Goal: Check status

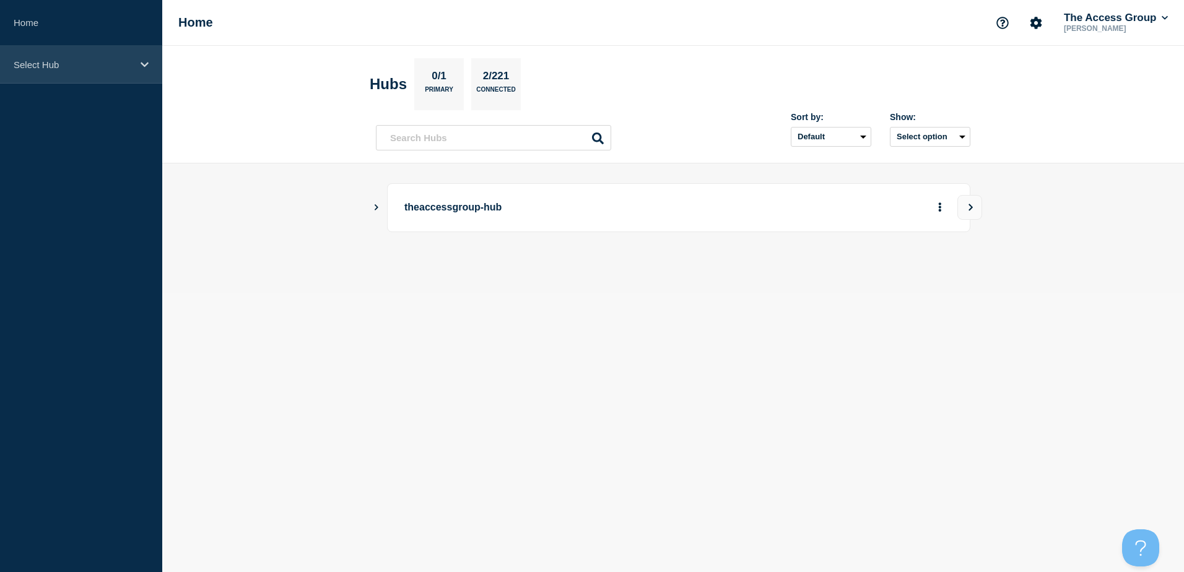
click at [71, 59] on p "Select Hub" at bounding box center [73, 64] width 119 height 11
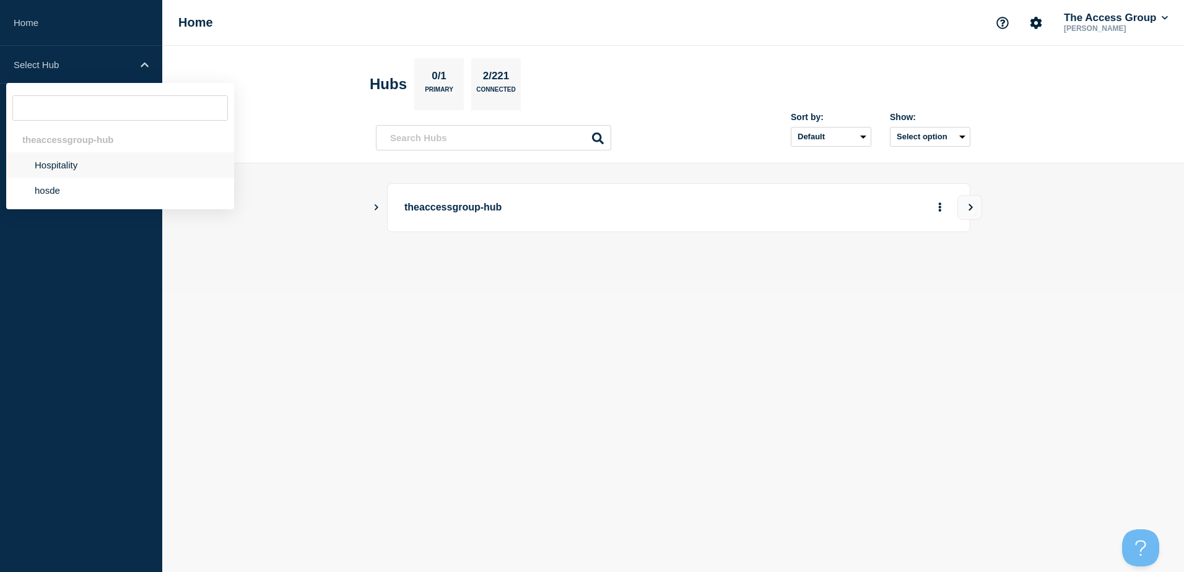
click at [53, 165] on li "Hospitality" at bounding box center [120, 164] width 228 height 25
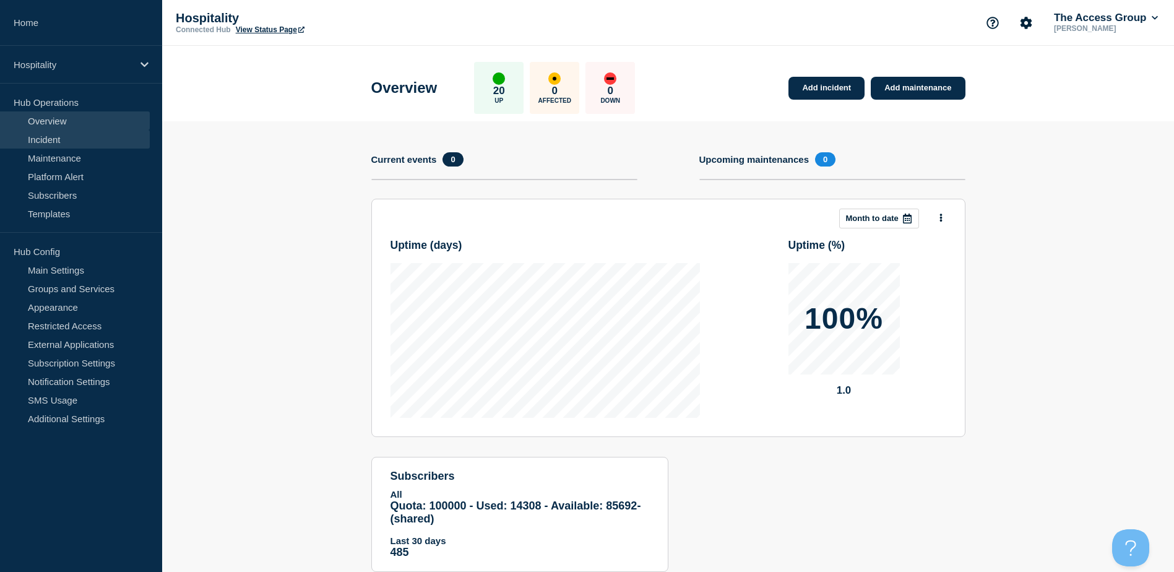
click at [54, 146] on link "Incident" at bounding box center [75, 139] width 150 height 19
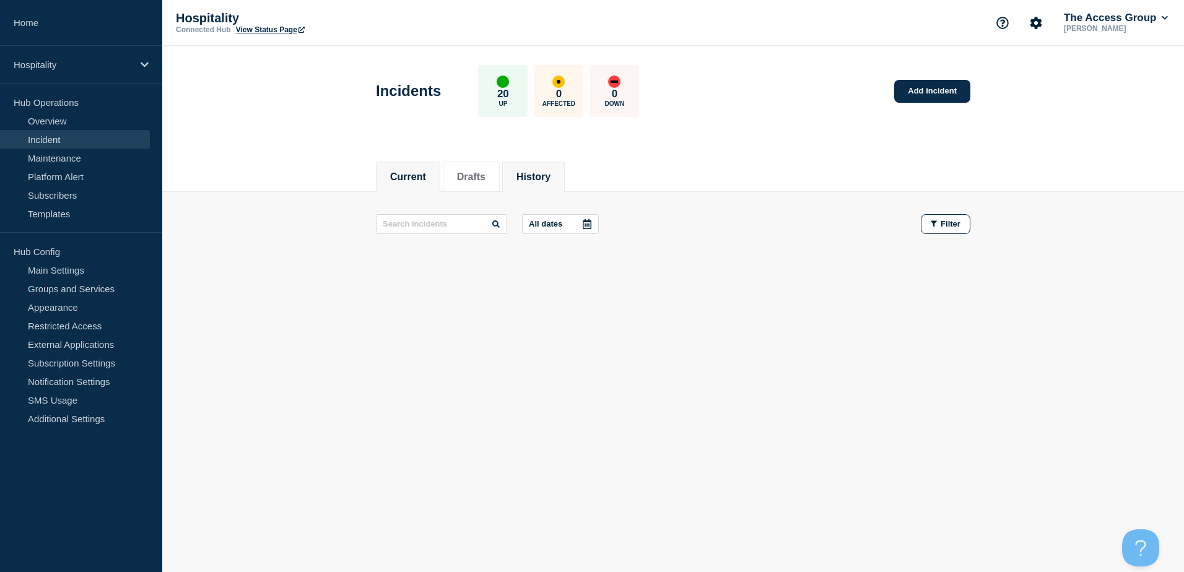
click at [543, 171] on button "History" at bounding box center [533, 176] width 34 height 11
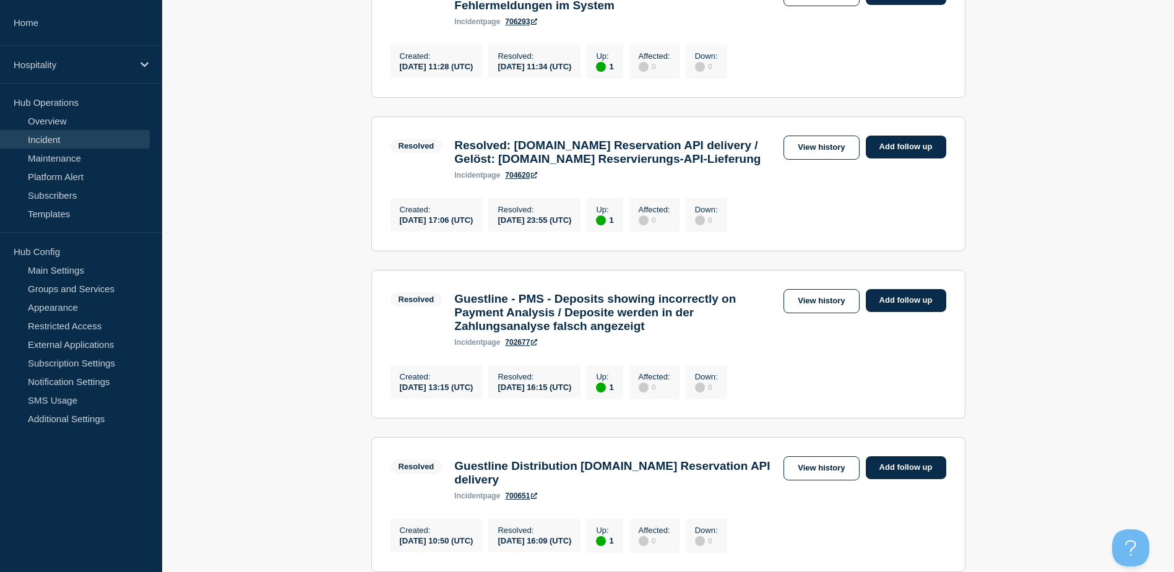
scroll to position [619, 0]
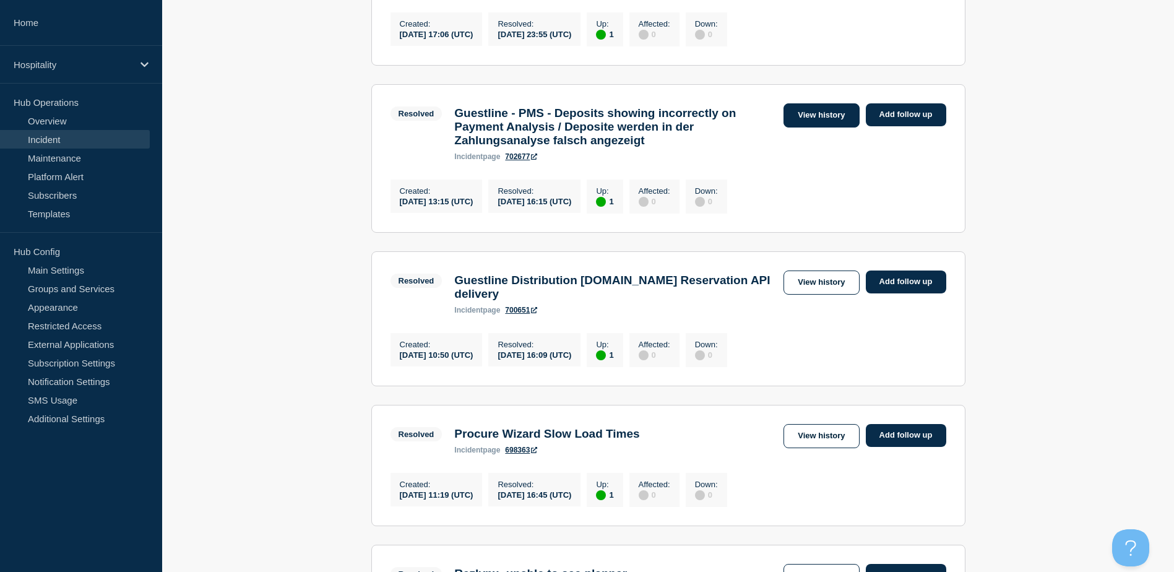
click at [816, 128] on link "View history" at bounding box center [822, 115] width 76 height 24
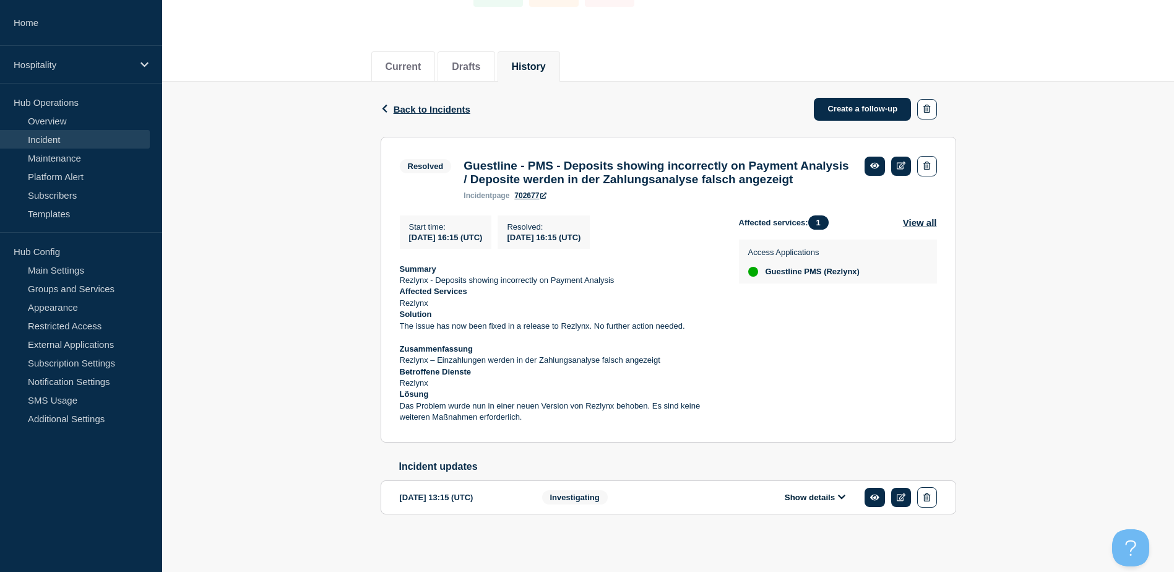
scroll to position [138, 0]
click at [790, 498] on button "Show details" at bounding box center [815, 497] width 68 height 11
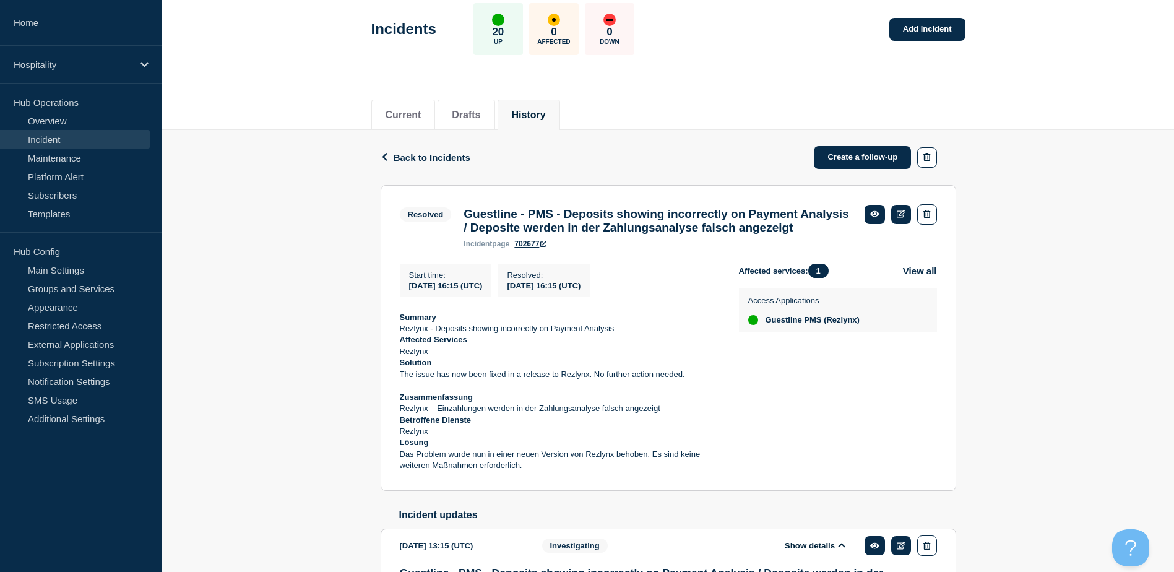
scroll to position [0, 0]
